Goal: Task Accomplishment & Management: Use online tool/utility

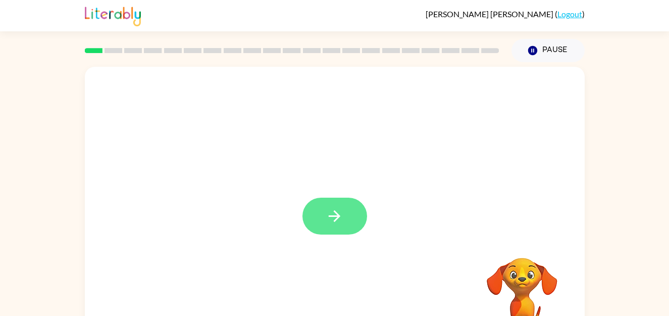
click at [338, 212] on icon "button" at bounding box center [335, 216] width 18 height 18
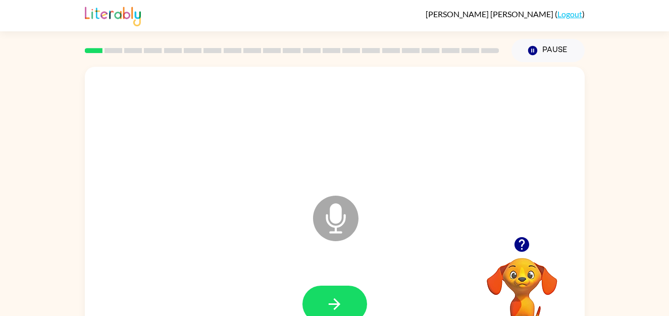
click at [331, 218] on icon "Microphone The Microphone is here when it is your turn to talk" at bounding box center [385, 231] width 151 height 76
click at [343, 297] on icon "button" at bounding box center [335, 304] width 18 height 18
click at [330, 295] on icon "button" at bounding box center [335, 304] width 18 height 18
click at [337, 290] on button "button" at bounding box center [334, 303] width 65 height 37
click at [341, 293] on button "button" at bounding box center [334, 303] width 65 height 37
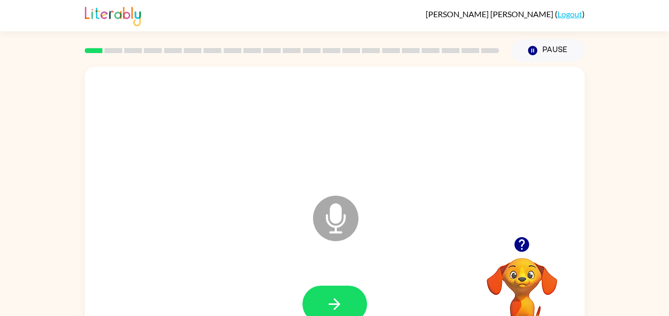
click at [328, 217] on icon at bounding box center [335, 217] width 45 height 45
click at [341, 298] on icon "button" at bounding box center [335, 304] width 18 height 18
click at [522, 243] on icon "button" at bounding box center [521, 244] width 15 height 15
click at [335, 221] on icon "Microphone The Microphone is here when it is your turn to talk" at bounding box center [385, 231] width 151 height 76
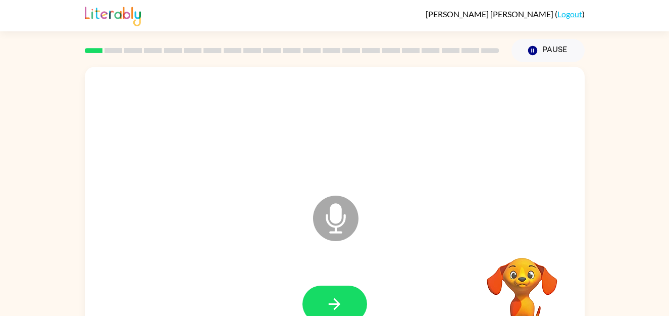
click at [335, 221] on icon "Microphone The Microphone is here when it is your turn to talk" at bounding box center [385, 231] width 151 height 76
click at [343, 231] on icon at bounding box center [335, 217] width 45 height 45
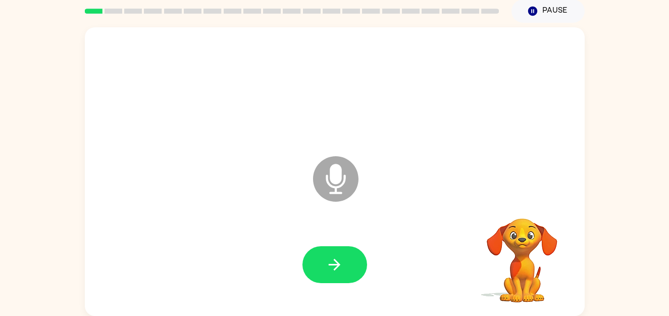
click at [346, 229] on icon "Microphone The Microphone is here when it is your turn to talk" at bounding box center [385, 191] width 151 height 76
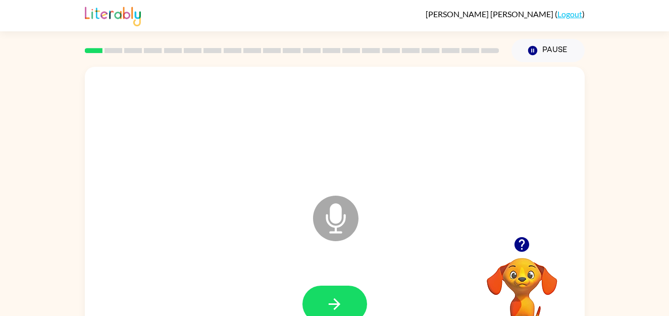
scroll to position [1, 0]
click at [331, 222] on icon at bounding box center [335, 217] width 45 height 45
click at [347, 217] on icon at bounding box center [335, 217] width 45 height 45
click at [338, 216] on icon "Microphone The Microphone is here when it is your turn to talk" at bounding box center [385, 230] width 151 height 76
click at [344, 218] on icon "Microphone The Microphone is here when it is your turn to talk" at bounding box center [385, 230] width 151 height 76
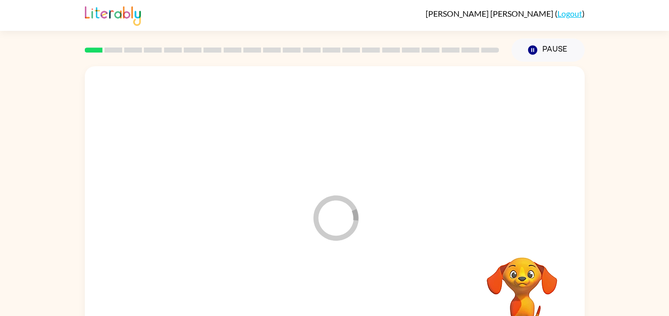
click at [347, 217] on icon "Loader Your response is being sent to our graders" at bounding box center [335, 217] width 61 height 61
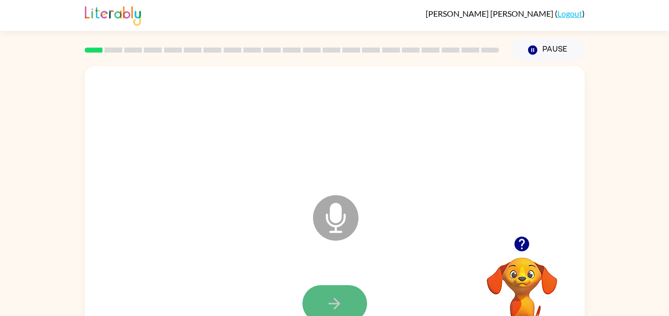
click at [335, 293] on button "button" at bounding box center [334, 303] width 65 height 37
click at [334, 291] on button "button" at bounding box center [334, 303] width 65 height 37
click at [333, 288] on button "button" at bounding box center [334, 303] width 65 height 37
click at [331, 295] on icon "button" at bounding box center [335, 303] width 18 height 18
click at [332, 213] on icon "Microphone The Microphone is here when it is your turn to talk" at bounding box center [385, 230] width 151 height 76
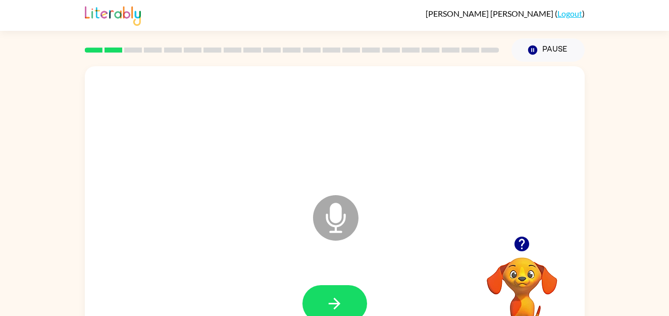
click at [332, 213] on icon "Microphone The Microphone is here when it is your turn to talk" at bounding box center [385, 230] width 151 height 76
click at [350, 306] on button "button" at bounding box center [334, 303] width 65 height 37
click at [328, 290] on button "button" at bounding box center [334, 303] width 65 height 37
click at [328, 289] on button "button" at bounding box center [334, 303] width 65 height 37
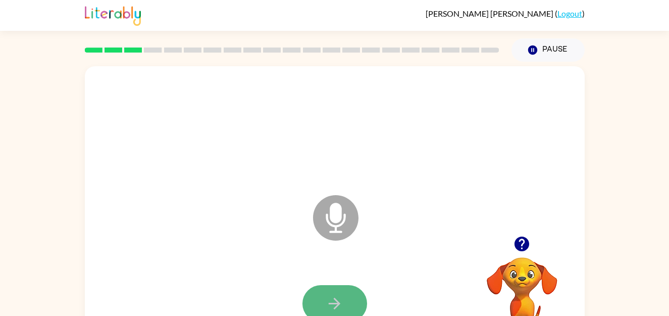
click at [328, 293] on button "button" at bounding box center [334, 303] width 65 height 37
click at [517, 238] on icon "button" at bounding box center [521, 243] width 15 height 15
click at [332, 295] on icon "button" at bounding box center [335, 303] width 18 height 18
click at [333, 294] on icon "button" at bounding box center [335, 303] width 18 height 18
click at [334, 294] on icon "button" at bounding box center [335, 303] width 18 height 18
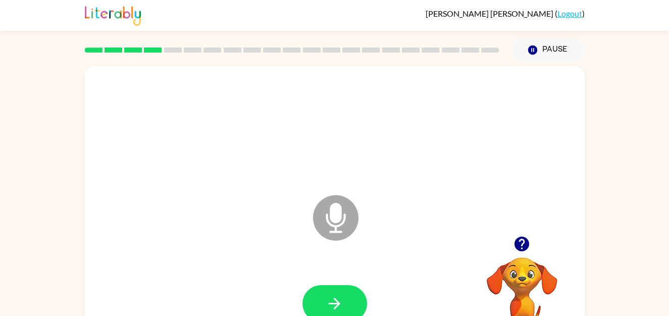
click at [339, 291] on button "button" at bounding box center [334, 303] width 65 height 37
click at [336, 298] on icon "button" at bounding box center [335, 303] width 18 height 18
click at [333, 296] on icon "button" at bounding box center [335, 303] width 18 height 18
click at [354, 295] on button "button" at bounding box center [334, 303] width 65 height 37
click at [326, 293] on button "button" at bounding box center [334, 303] width 65 height 37
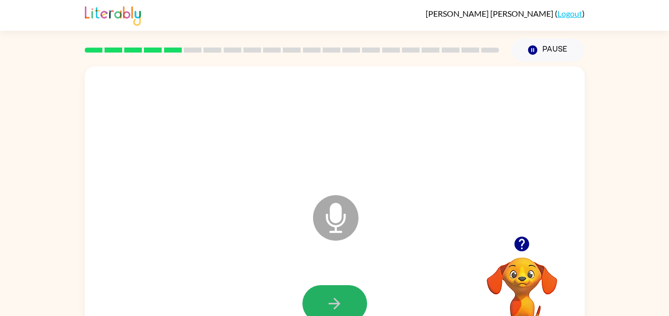
click at [326, 293] on button "button" at bounding box center [334, 303] width 65 height 37
click at [325, 292] on button "button" at bounding box center [334, 303] width 65 height 37
click at [324, 296] on button "button" at bounding box center [334, 303] width 65 height 37
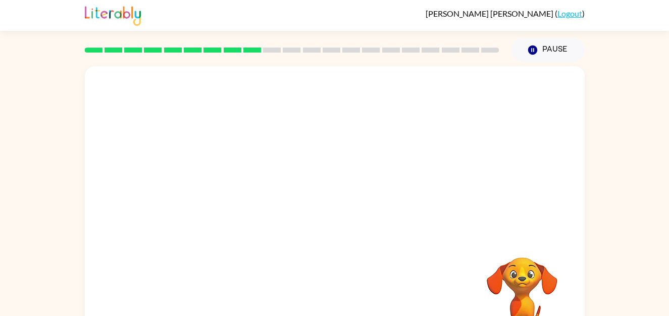
click at [324, 296] on div at bounding box center [335, 303] width 480 height 83
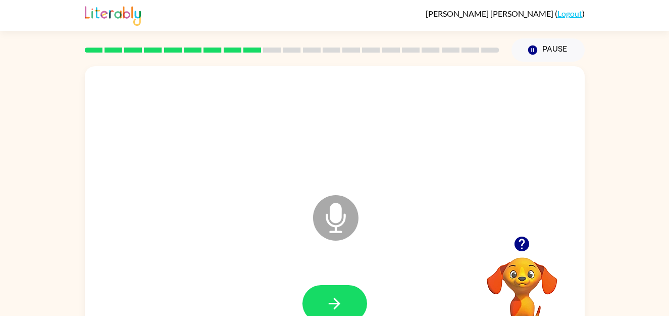
click at [324, 296] on button "button" at bounding box center [334, 303] width 65 height 37
drag, startPoint x: 322, startPoint y: 296, endPoint x: 217, endPoint y: 259, distance: 111.6
click at [217, 259] on div "Microphone The Microphone is here when it is your turn to talk" at bounding box center [335, 210] width 500 height 288
click at [331, 300] on icon "button" at bounding box center [335, 303] width 18 height 18
drag, startPoint x: 331, startPoint y: 300, endPoint x: 324, endPoint y: 301, distance: 6.6
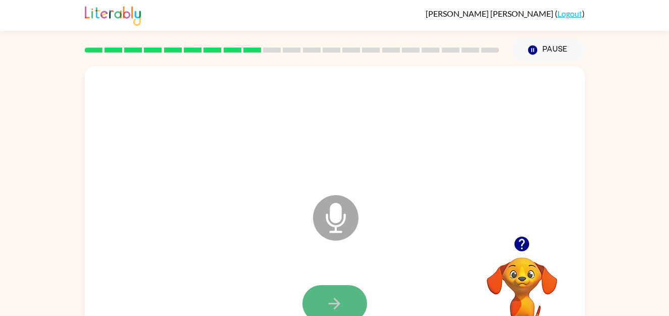
click at [324, 301] on button "button" at bounding box center [334, 303] width 65 height 37
click at [324, 294] on button "button" at bounding box center [334, 303] width 65 height 37
click at [324, 296] on button "button" at bounding box center [334, 303] width 65 height 37
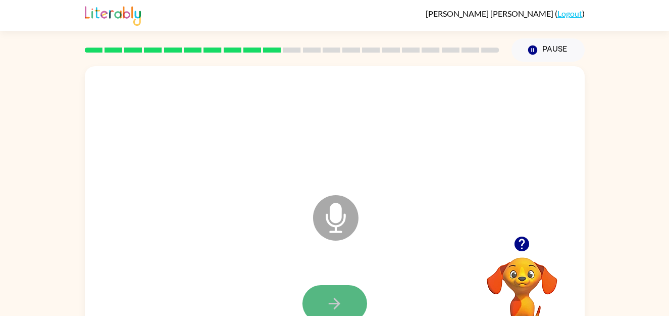
click at [324, 296] on button "button" at bounding box center [334, 303] width 65 height 37
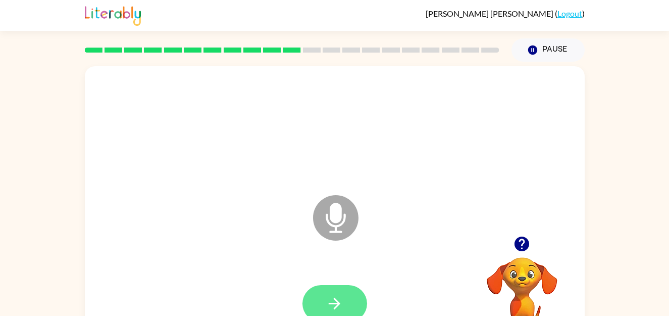
click at [324, 296] on button "button" at bounding box center [334, 303] width 65 height 37
click at [323, 296] on button "button" at bounding box center [334, 303] width 65 height 37
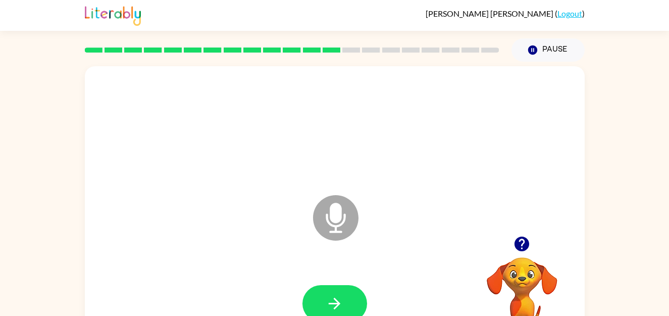
click at [323, 296] on button "button" at bounding box center [334, 303] width 65 height 37
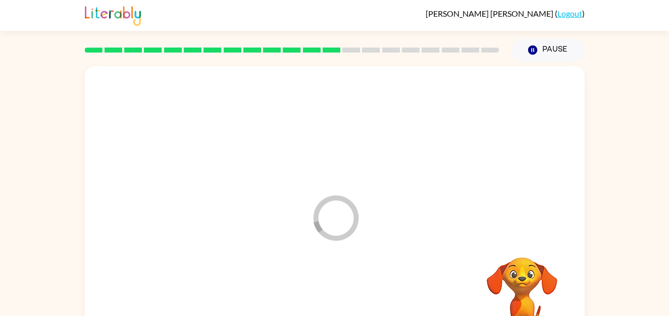
click at [323, 296] on div at bounding box center [335, 303] width 480 height 83
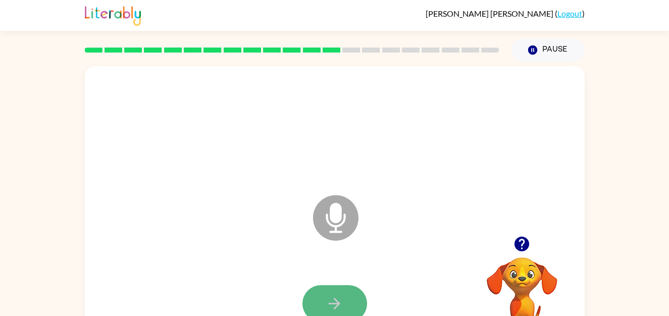
click at [323, 296] on button "button" at bounding box center [334, 303] width 65 height 37
click at [519, 240] on icon "button" at bounding box center [521, 243] width 15 height 15
click at [326, 296] on icon "button" at bounding box center [335, 303] width 18 height 18
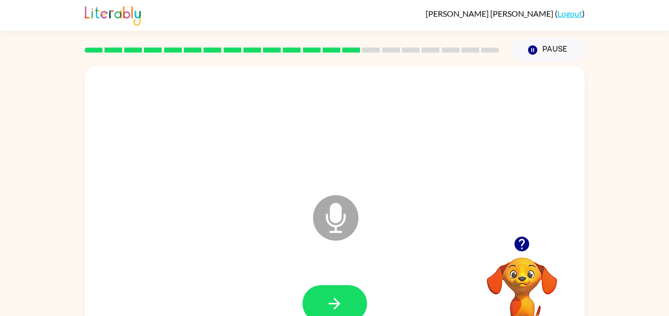
click at [326, 296] on icon "button" at bounding box center [335, 303] width 18 height 18
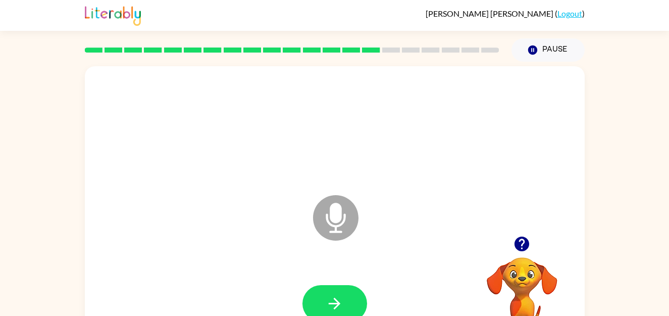
click at [326, 296] on icon "button" at bounding box center [335, 303] width 18 height 18
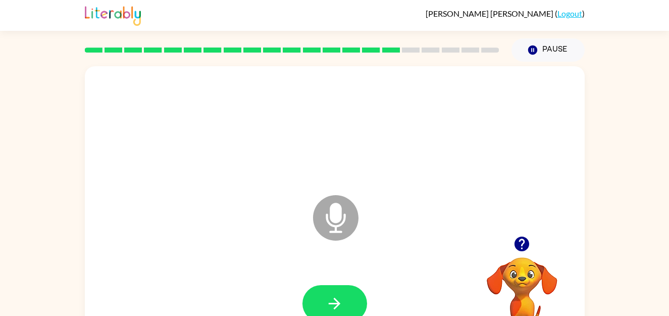
click at [527, 242] on icon "button" at bounding box center [521, 243] width 15 height 15
click at [327, 300] on icon "button" at bounding box center [335, 303] width 18 height 18
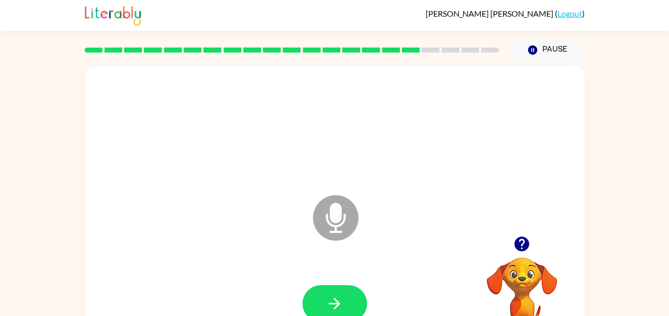
click at [327, 300] on icon "button" at bounding box center [335, 303] width 18 height 18
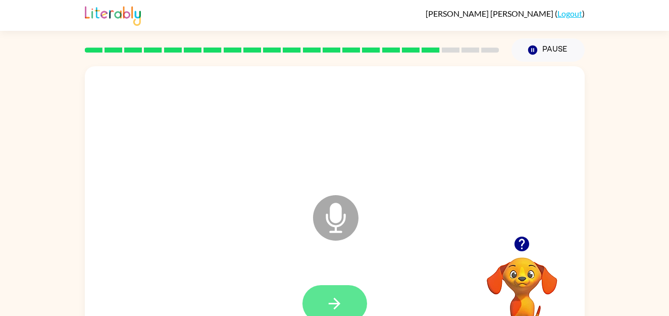
click at [326, 302] on icon "button" at bounding box center [335, 303] width 18 height 18
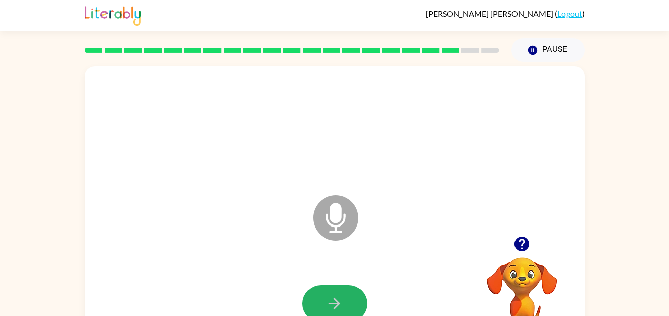
click at [326, 302] on icon "button" at bounding box center [335, 303] width 18 height 18
